Goal: Task Accomplishment & Management: Manage account settings

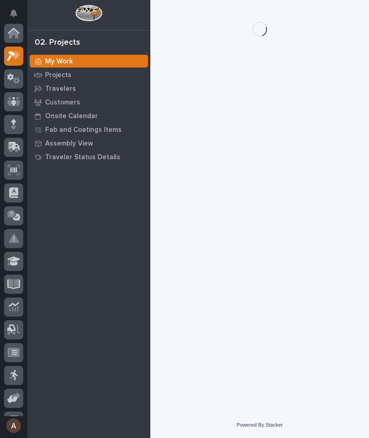
scroll to position [23, 0]
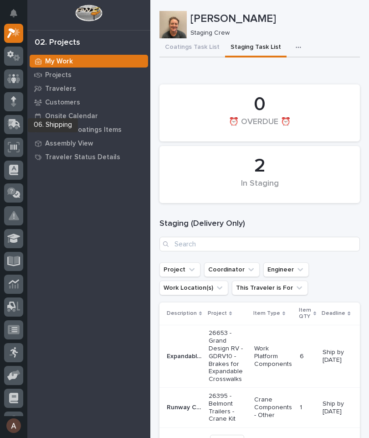
click at [17, 128] on icon at bounding box center [12, 125] width 11 height 9
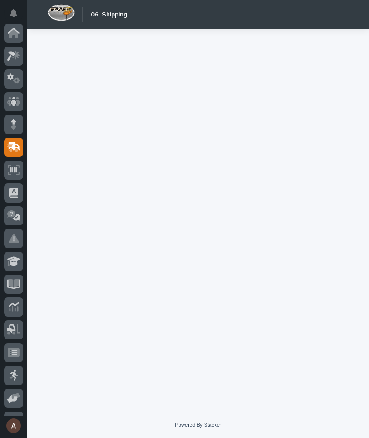
scroll to position [87, 0]
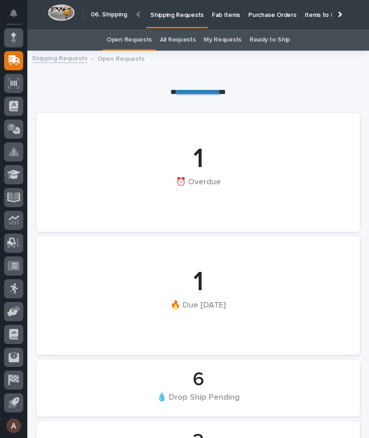
click at [226, 11] on p "Fab Items" at bounding box center [226, 9] width 28 height 19
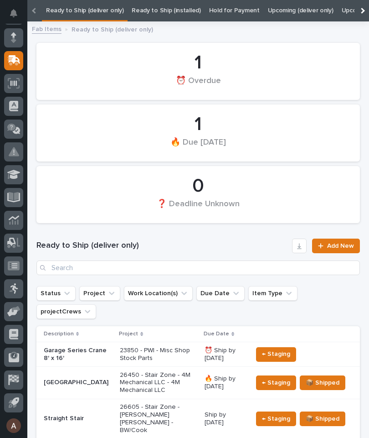
click at [367, 12] on div at bounding box center [362, 10] width 15 height 21
click at [283, 10] on link "All" at bounding box center [286, 10] width 6 height 21
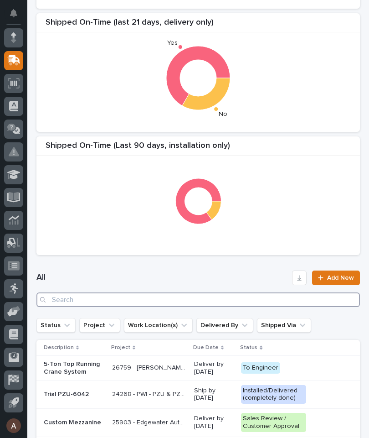
click at [188, 300] on input "Search" at bounding box center [198, 299] width 324 height 15
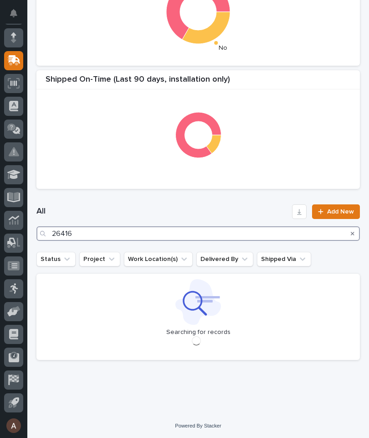
type input "26416"
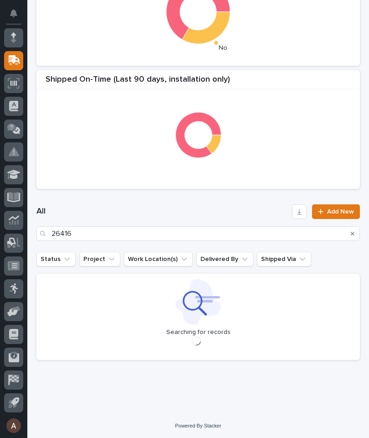
click at [205, 200] on div "All 26416 Add New" at bounding box center [198, 222] width 324 height 58
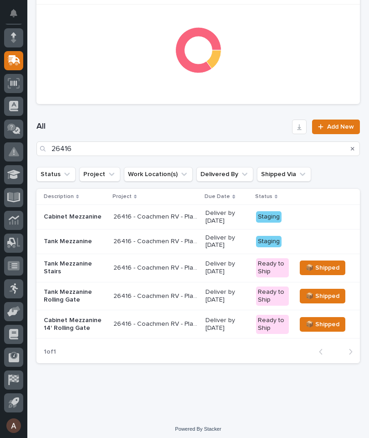
click at [83, 218] on p "Cabinet Mezzanine" at bounding box center [75, 217] width 62 height 8
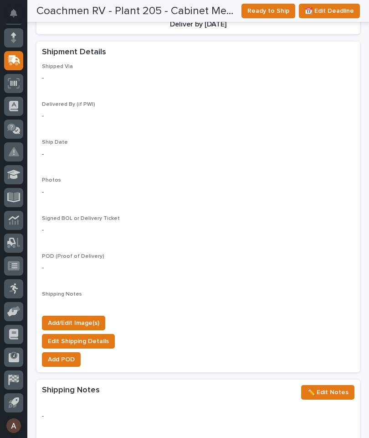
click at [83, 317] on span "Add/Edit Image(s)" at bounding box center [74, 322] width 52 height 11
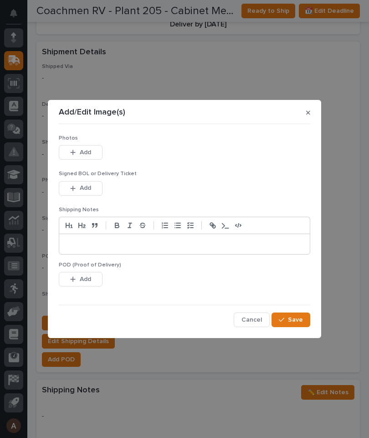
click at [88, 151] on span "Add" at bounding box center [85, 152] width 11 height 8
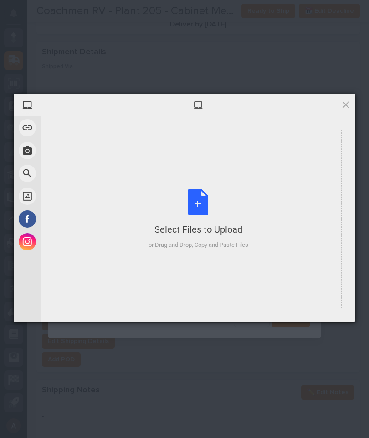
click at [237, 180] on div "Select Files to Upload or Drag and Drop, Copy and Paste Files" at bounding box center [198, 219] width 287 height 178
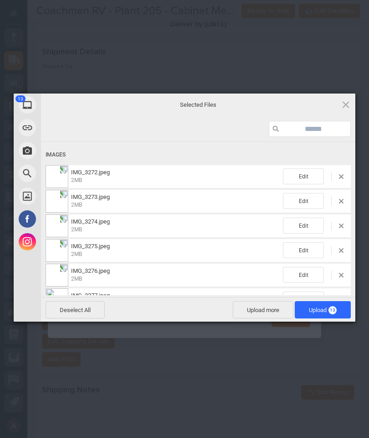
click at [337, 310] on span "Upload 13" at bounding box center [323, 309] width 56 height 17
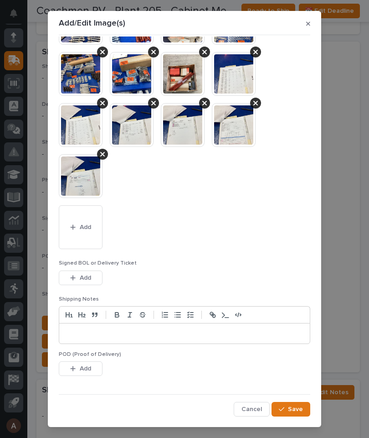
scroll to position [55, 0]
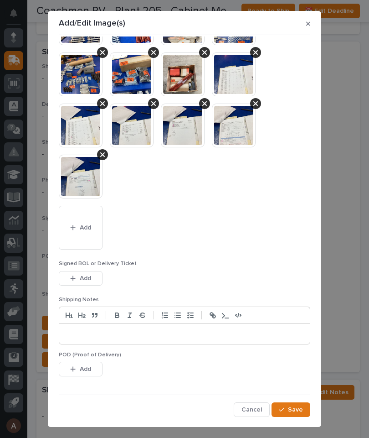
click at [297, 410] on span "Save" at bounding box center [295, 409] width 15 height 8
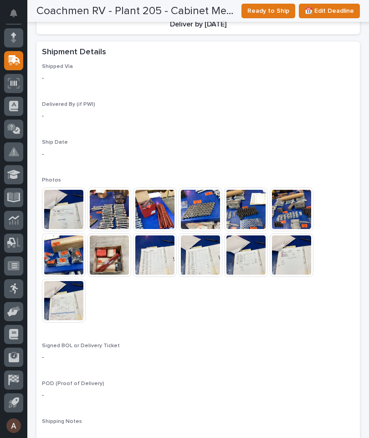
click at [271, 5] on span "Ready to Ship" at bounding box center [269, 10] width 42 height 11
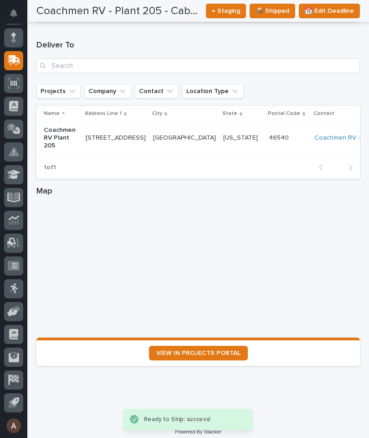
scroll to position [1311, 0]
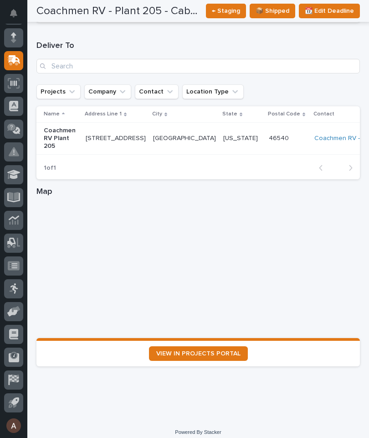
click at [208, 353] on link "VIEW IN PROJECTS PORTAL" at bounding box center [198, 353] width 99 height 15
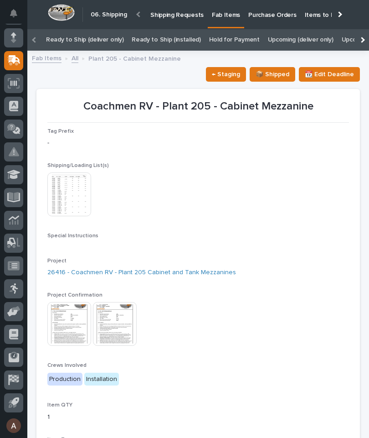
scroll to position [0, 0]
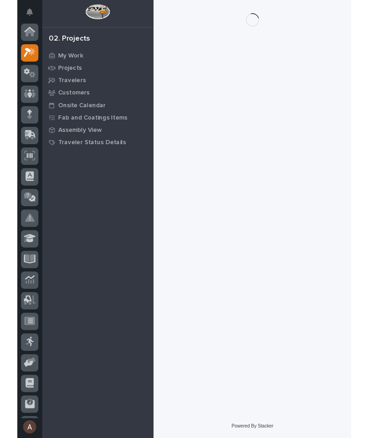
scroll to position [23, 0]
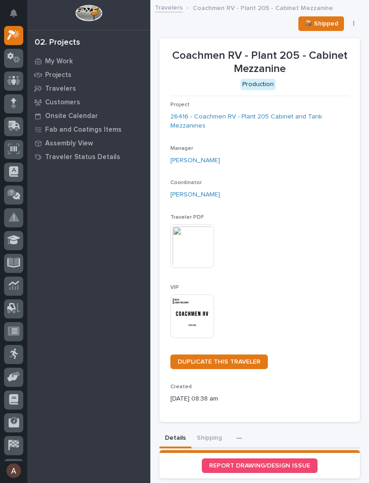
click at [191, 321] on img at bounding box center [193, 317] width 44 height 44
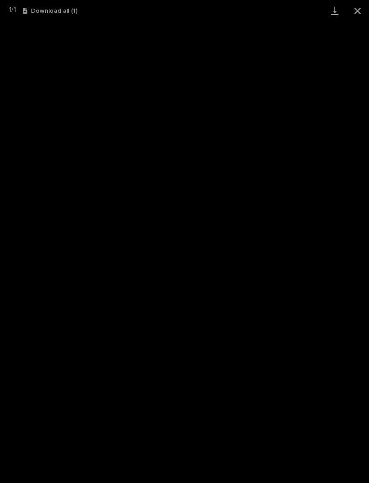
click at [334, 17] on link "Download" at bounding box center [335, 10] width 23 height 21
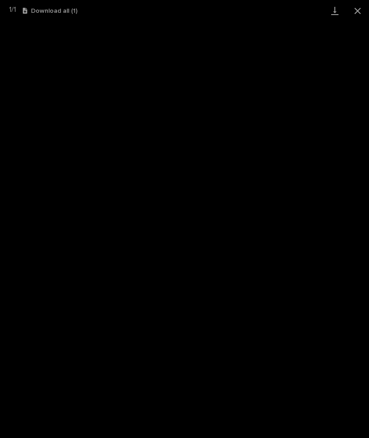
click at [362, 16] on button "Close gallery" at bounding box center [357, 10] width 23 height 21
